Goal: Task Accomplishment & Management: Use online tool/utility

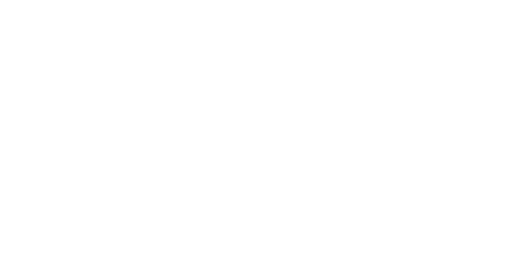
click at [1, 0] on html at bounding box center [262, 0] width 524 height 0
click at [479, 0] on html at bounding box center [262, 0] width 524 height 0
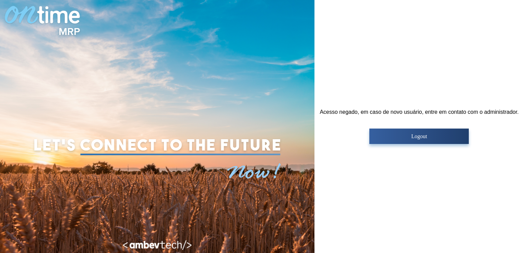
click at [429, 139] on p "Logout" at bounding box center [418, 136] width 95 height 6
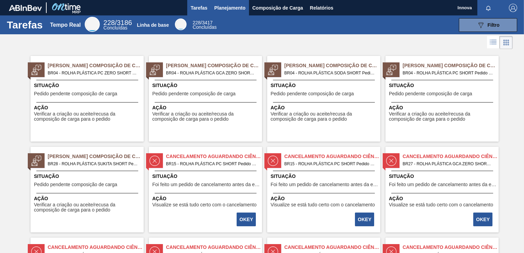
click at [235, 9] on span "Planejamento" at bounding box center [229, 8] width 31 height 8
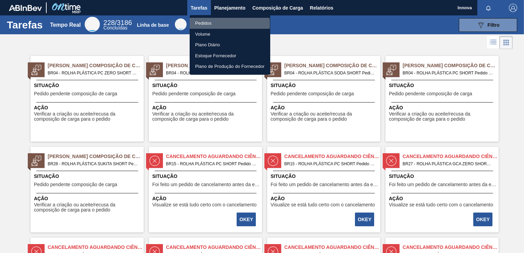
click at [206, 24] on li "Pedidos" at bounding box center [230, 23] width 81 height 11
